Goal: Navigation & Orientation: Find specific page/section

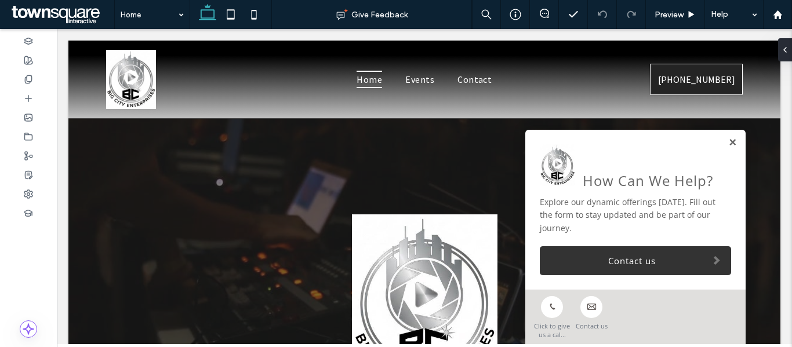
drag, startPoint x: 734, startPoint y: 44, endPoint x: 722, endPoint y: 140, distance: 96.4
click at [728, 140] on link at bounding box center [732, 143] width 9 height 10
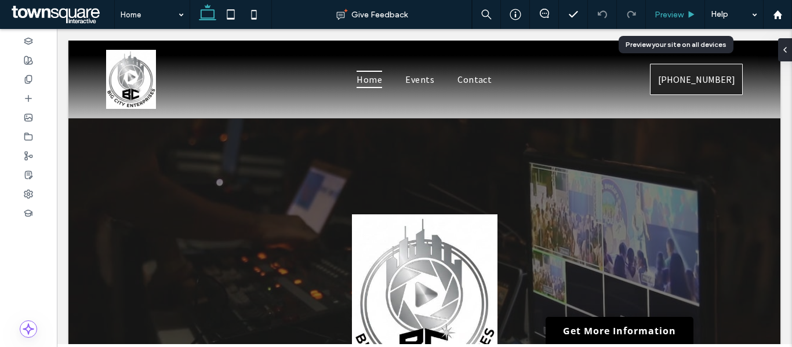
click at [679, 22] on div "Preview" at bounding box center [675, 14] width 59 height 29
